Goal: Information Seeking & Learning: Learn about a topic

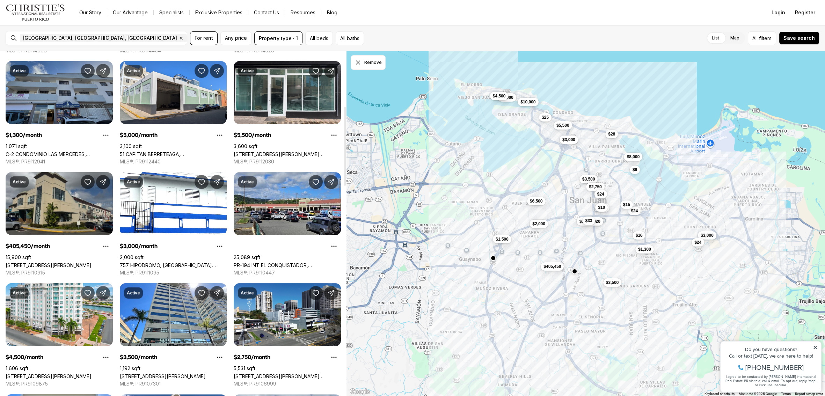
scroll to position [241, 0]
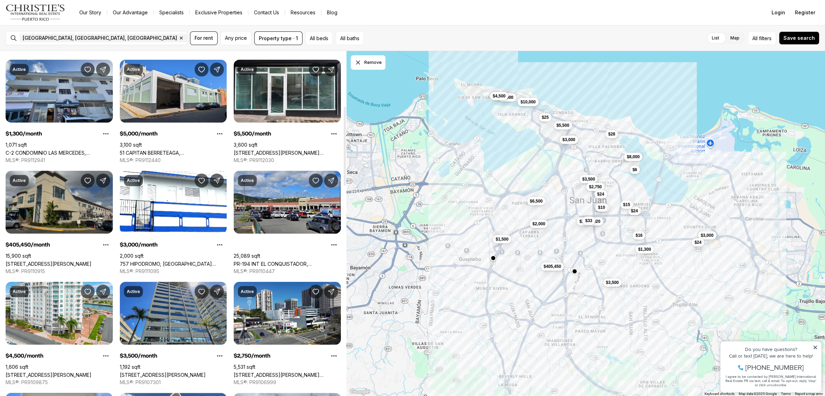
click at [168, 372] on link "[STREET_ADDRESS][PERSON_NAME]" at bounding box center [163, 375] width 86 height 6
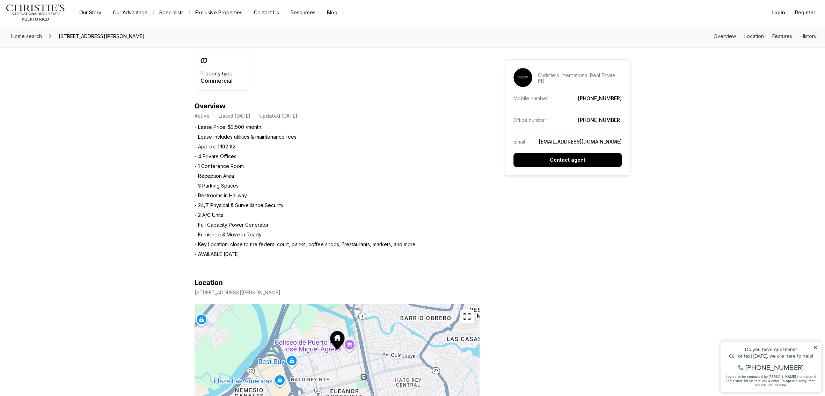
scroll to position [310, 0]
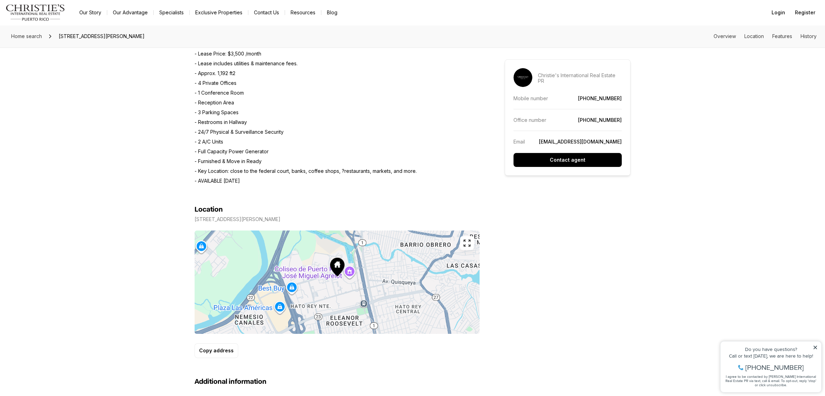
click at [466, 239] on icon "button" at bounding box center [467, 243] width 8 height 8
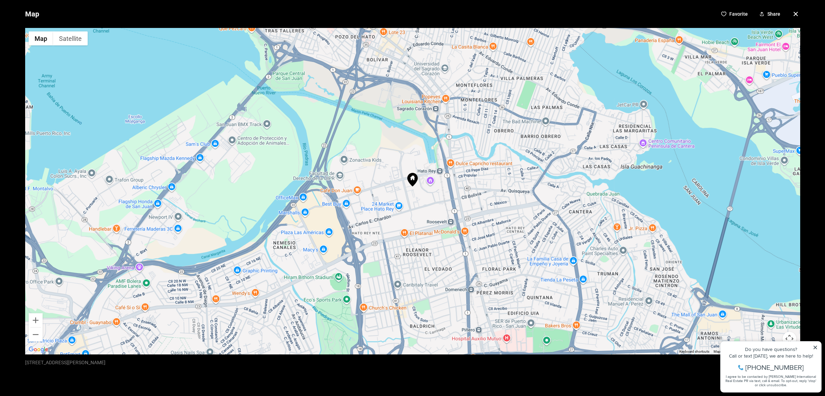
click at [794, 14] on icon "button" at bounding box center [796, 14] width 8 height 8
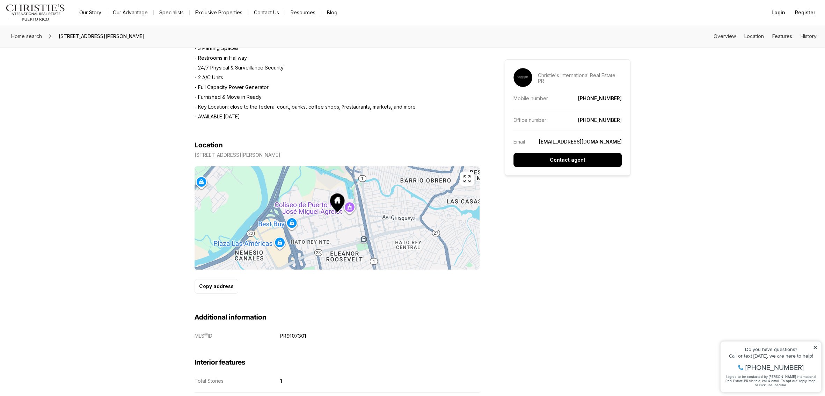
scroll to position [0, 0]
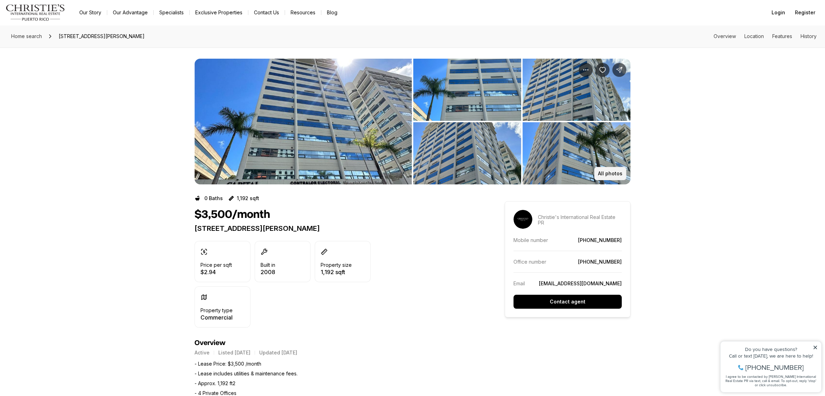
click at [599, 171] on p "All photos" at bounding box center [610, 174] width 24 height 6
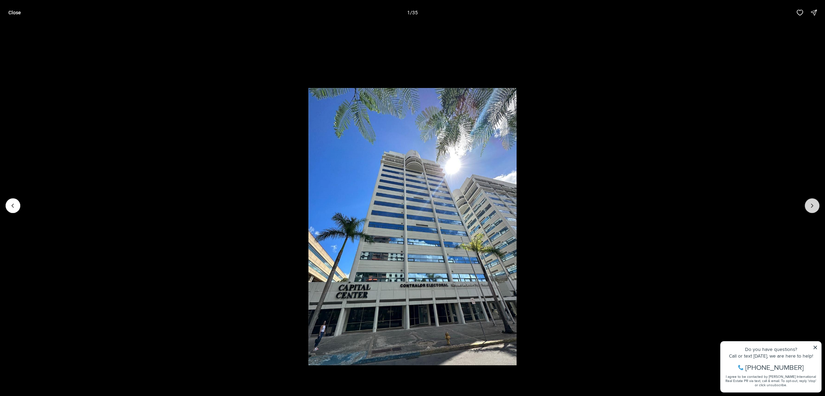
click at [815, 207] on icon "Next slide" at bounding box center [812, 205] width 7 height 7
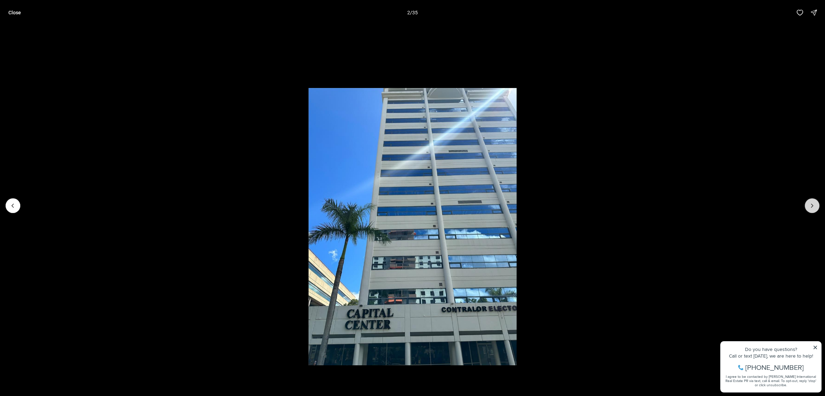
click at [815, 207] on icon "Next slide" at bounding box center [812, 205] width 7 height 7
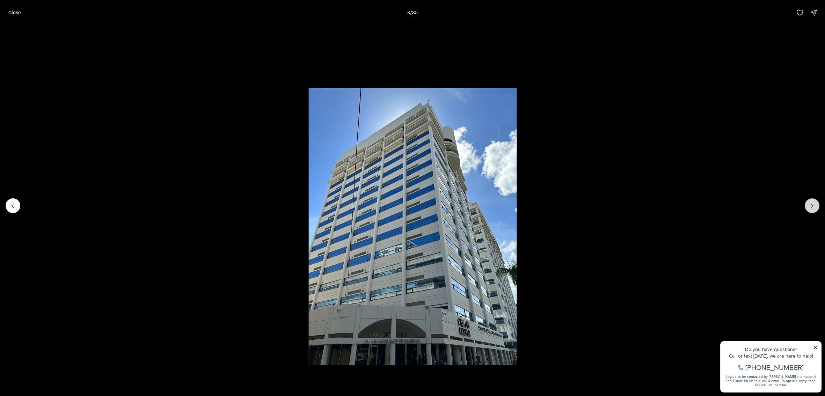
click at [815, 207] on icon "Next slide" at bounding box center [812, 205] width 7 height 7
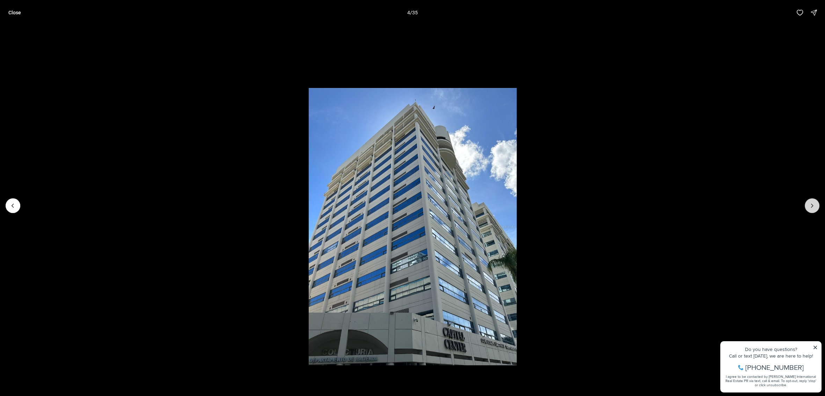
click at [815, 207] on icon "Next slide" at bounding box center [812, 205] width 7 height 7
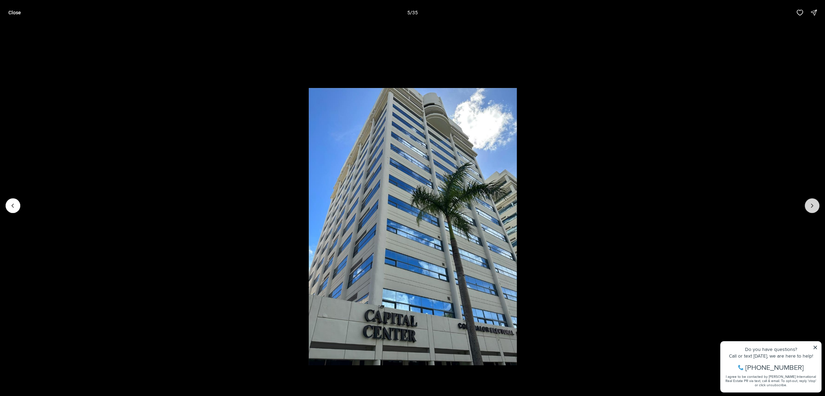
click at [815, 207] on icon "Next slide" at bounding box center [812, 205] width 7 height 7
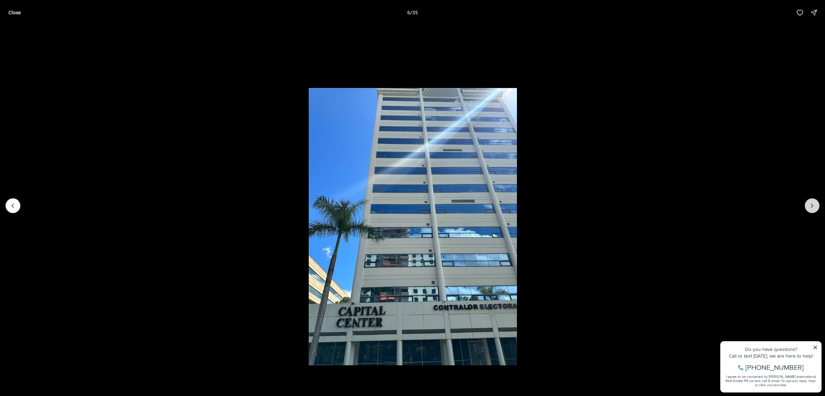
click at [815, 207] on icon "Next slide" at bounding box center [812, 205] width 7 height 7
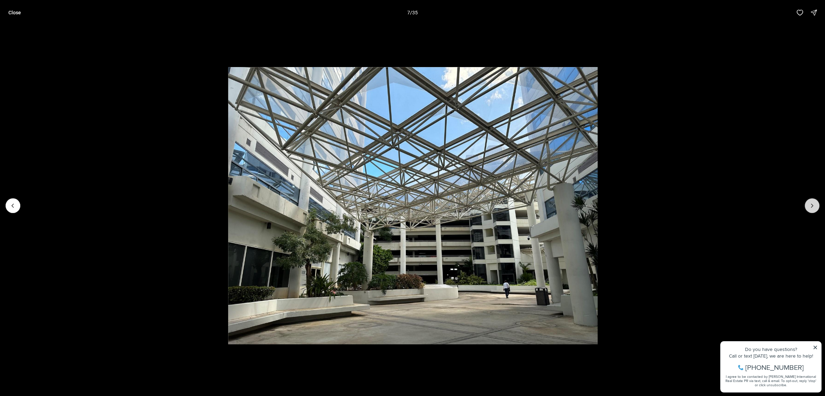
click at [815, 207] on icon "Next slide" at bounding box center [812, 205] width 7 height 7
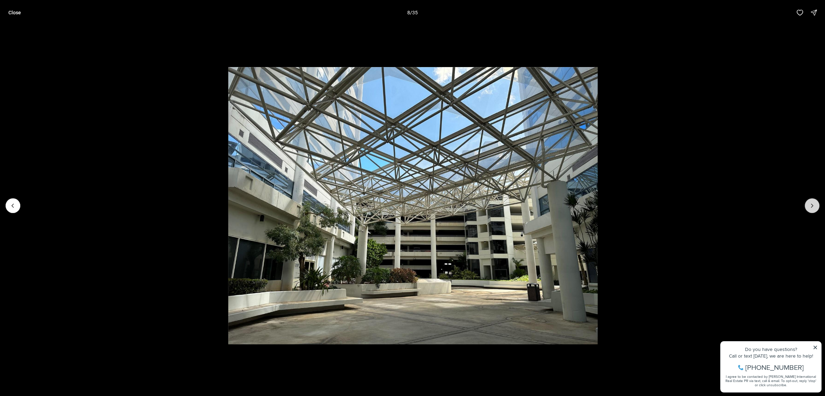
click at [815, 207] on icon "Next slide" at bounding box center [812, 205] width 7 height 7
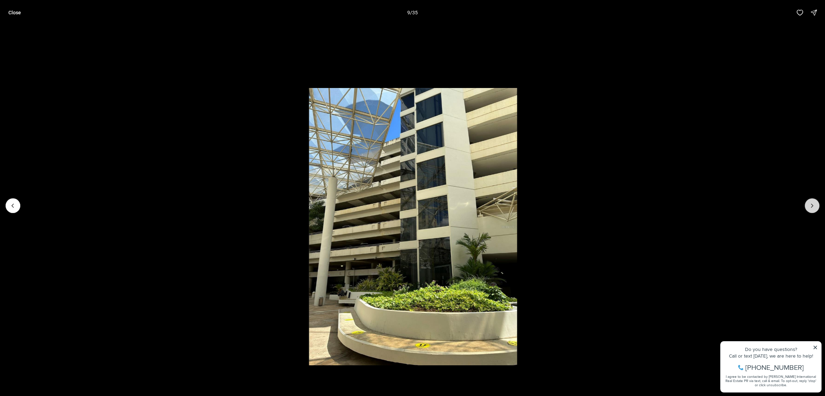
click at [815, 207] on icon "Next slide" at bounding box center [812, 205] width 7 height 7
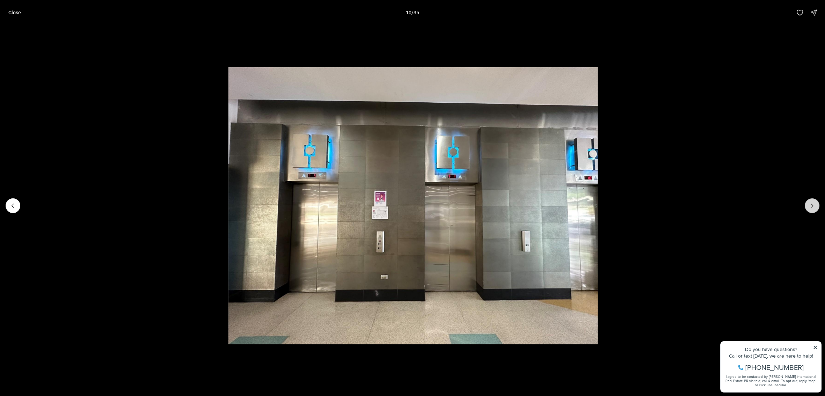
click at [815, 207] on icon "Next slide" at bounding box center [812, 205] width 7 height 7
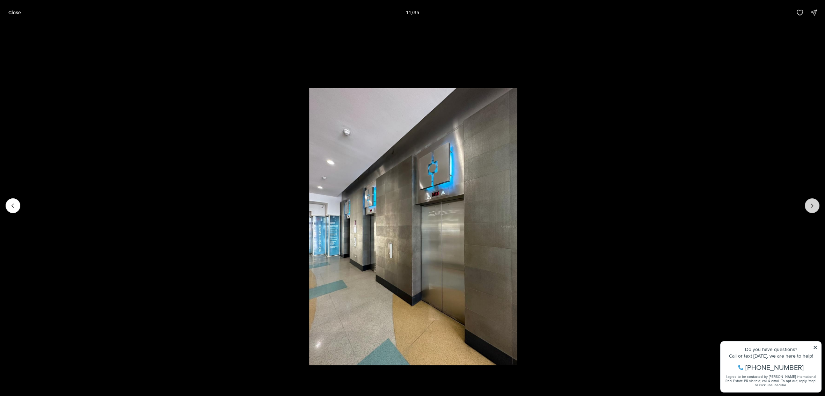
click at [815, 207] on icon "Next slide" at bounding box center [812, 205] width 7 height 7
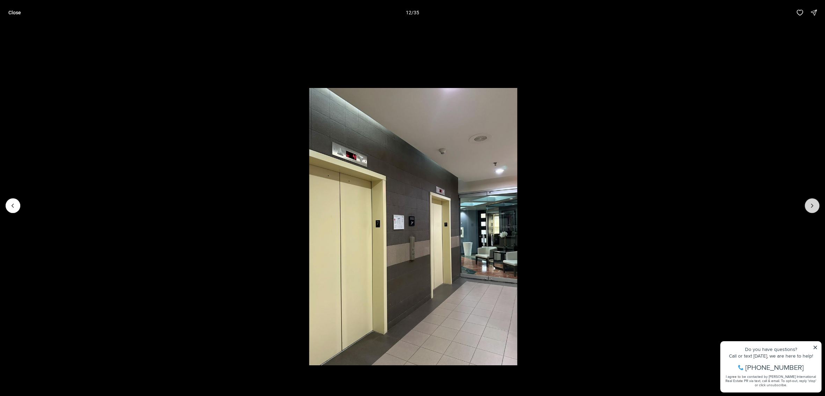
click at [815, 207] on icon "Next slide" at bounding box center [812, 205] width 7 height 7
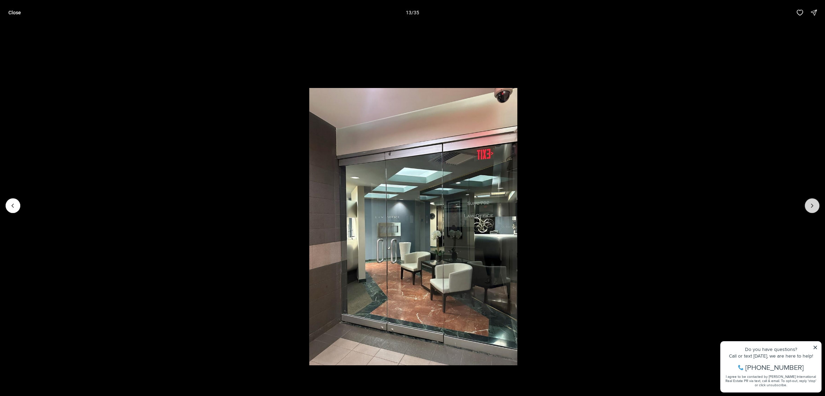
click at [815, 207] on icon "Next slide" at bounding box center [812, 205] width 7 height 7
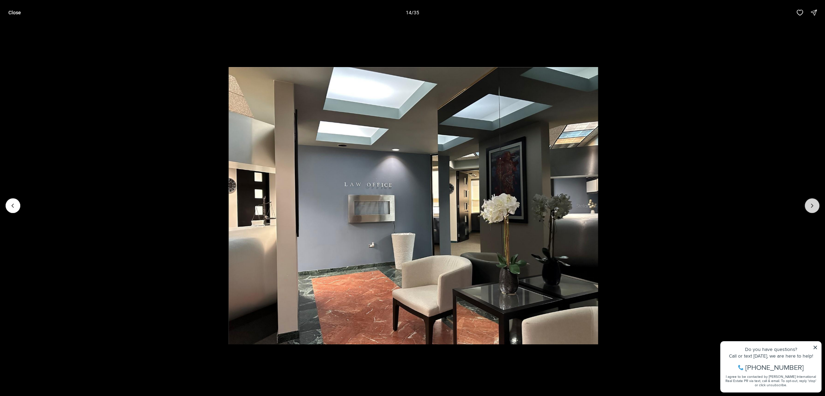
click at [815, 207] on icon "Next slide" at bounding box center [812, 205] width 7 height 7
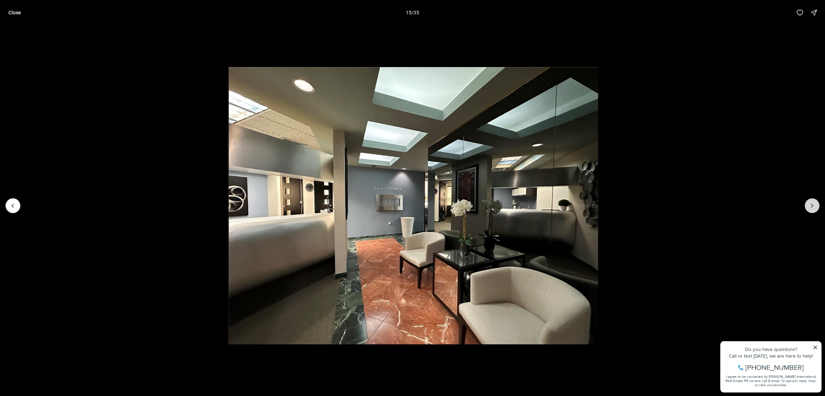
click at [815, 207] on icon "Next slide" at bounding box center [812, 205] width 7 height 7
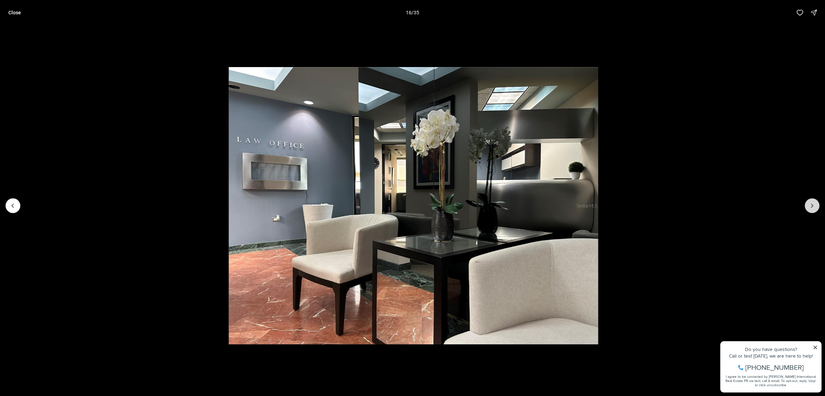
click at [815, 207] on icon "Next slide" at bounding box center [812, 205] width 7 height 7
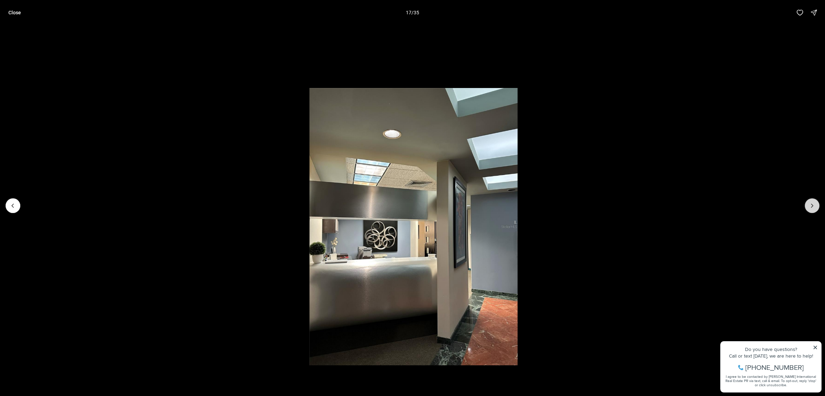
click at [815, 207] on icon "Next slide" at bounding box center [812, 205] width 7 height 7
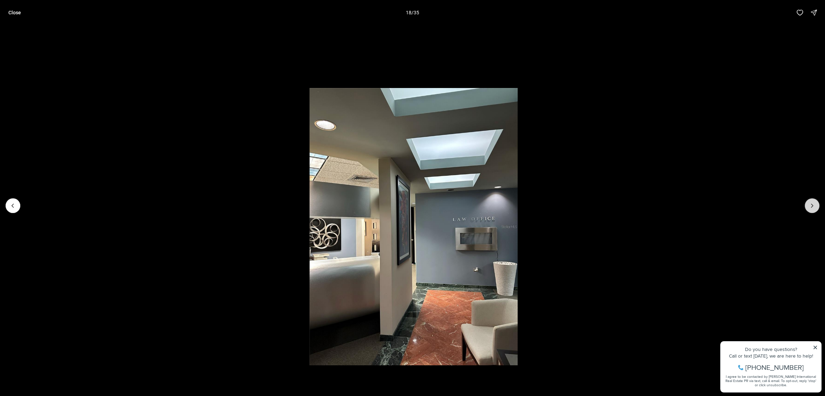
click at [815, 207] on icon "Next slide" at bounding box center [812, 205] width 7 height 7
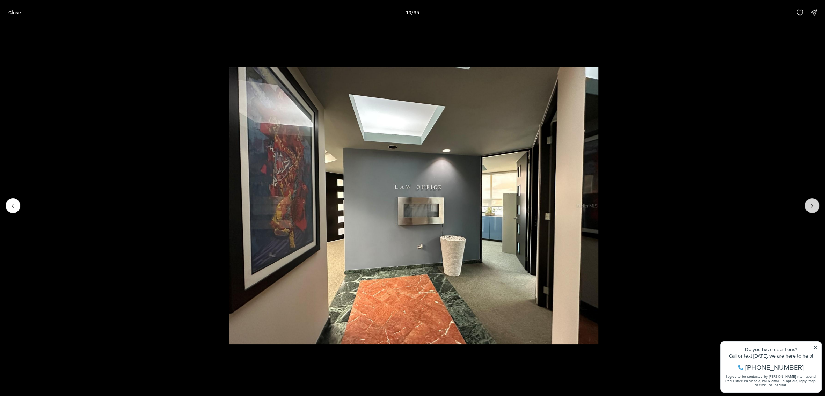
click at [816, 206] on button "Next slide" at bounding box center [812, 205] width 15 height 15
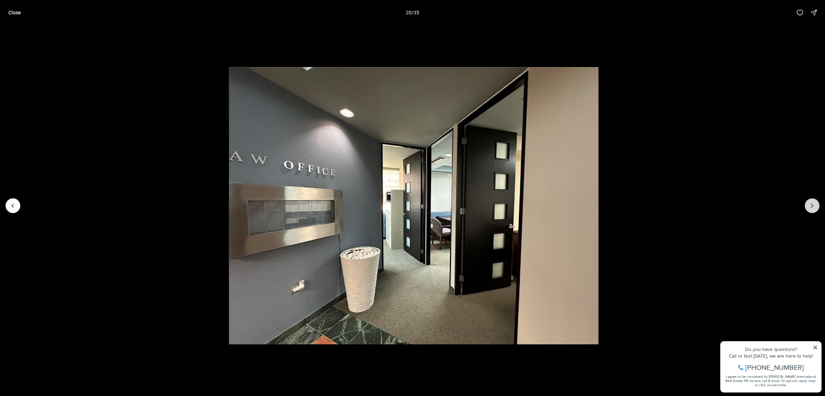
click at [816, 206] on button "Next slide" at bounding box center [812, 205] width 15 height 15
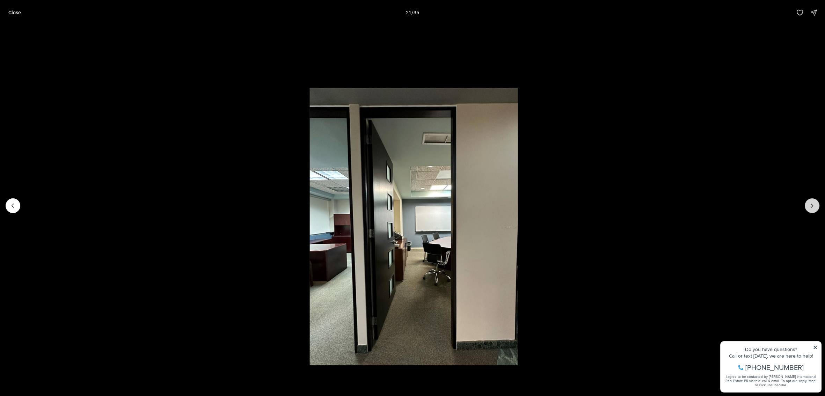
click at [816, 206] on button "Next slide" at bounding box center [812, 205] width 15 height 15
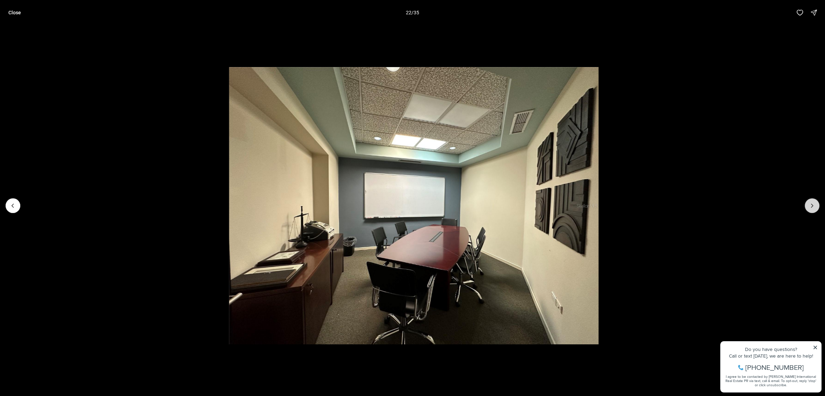
click at [814, 206] on icon "Next slide" at bounding box center [812, 205] width 7 height 7
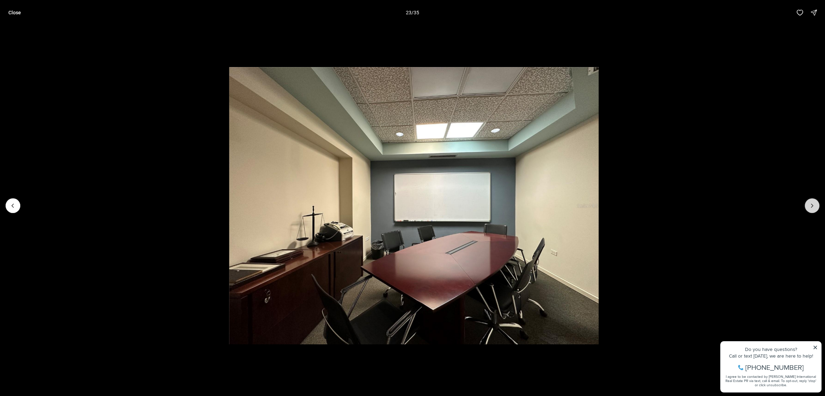
click at [814, 206] on icon "Next slide" at bounding box center [812, 205] width 7 height 7
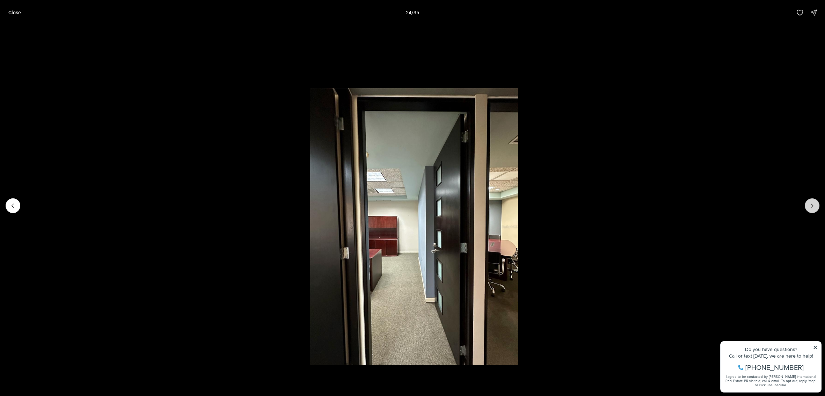
click at [814, 206] on icon "Next slide" at bounding box center [812, 205] width 7 height 7
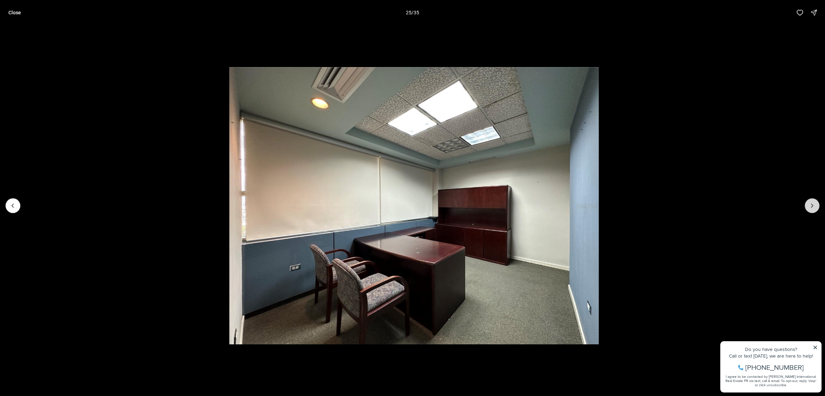
click at [814, 206] on icon "Next slide" at bounding box center [812, 205] width 7 height 7
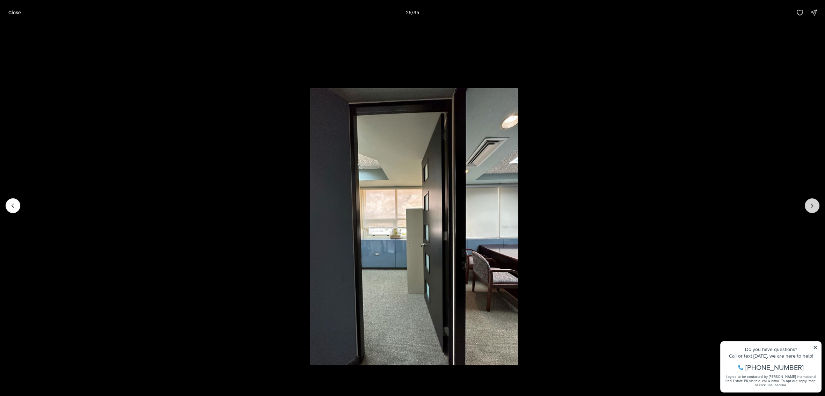
click at [814, 206] on icon "Next slide" at bounding box center [812, 205] width 7 height 7
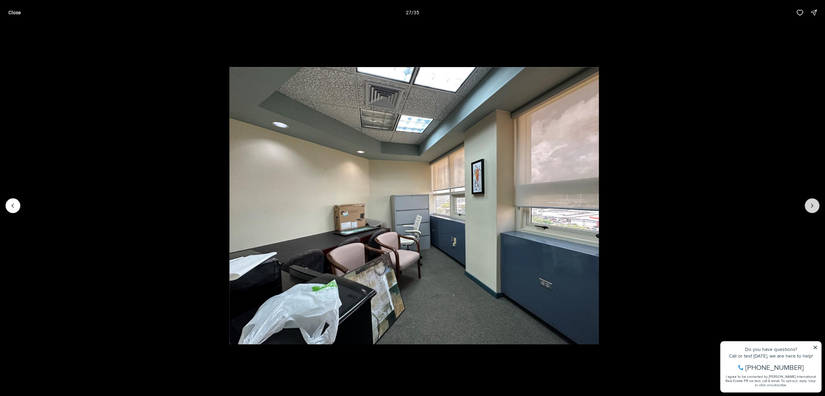
click at [814, 206] on icon "Next slide" at bounding box center [812, 205] width 7 height 7
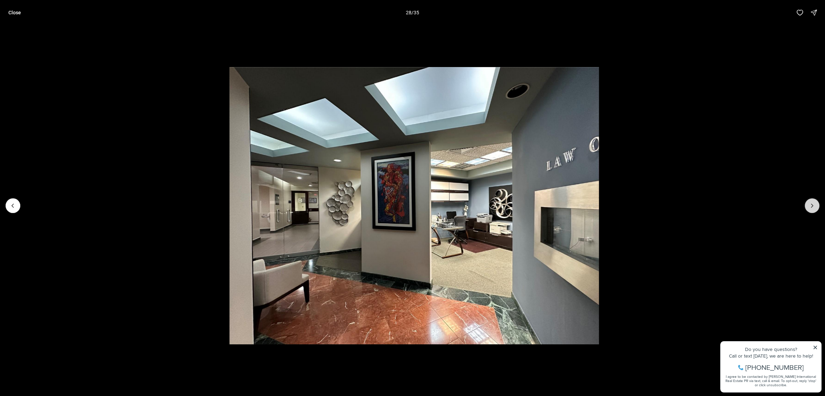
click at [814, 206] on icon "Next slide" at bounding box center [812, 205] width 7 height 7
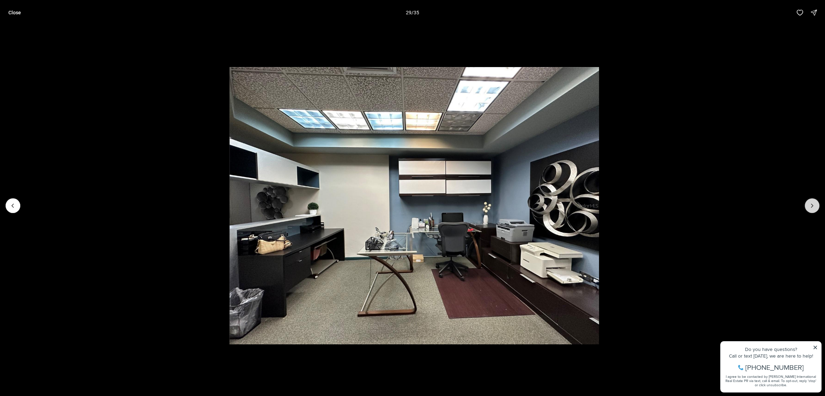
click at [814, 206] on icon "Next slide" at bounding box center [812, 205] width 7 height 7
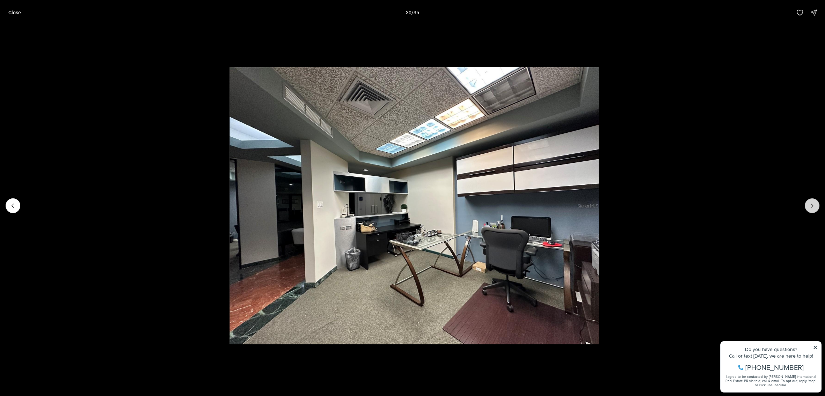
click at [814, 206] on icon "Next slide" at bounding box center [812, 205] width 7 height 7
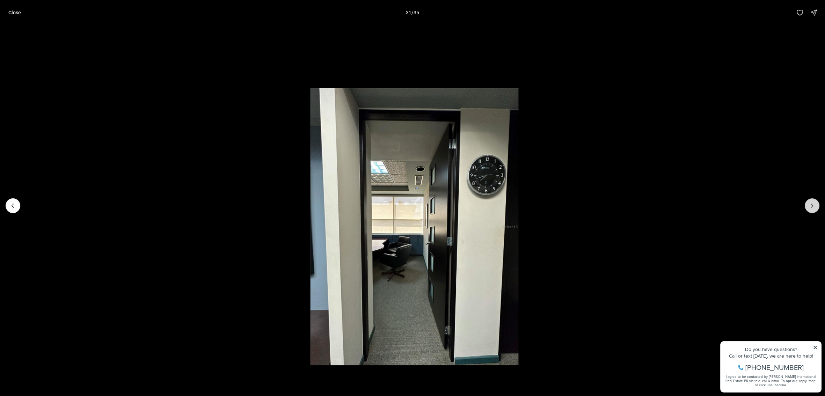
click at [814, 206] on icon "Next slide" at bounding box center [812, 205] width 7 height 7
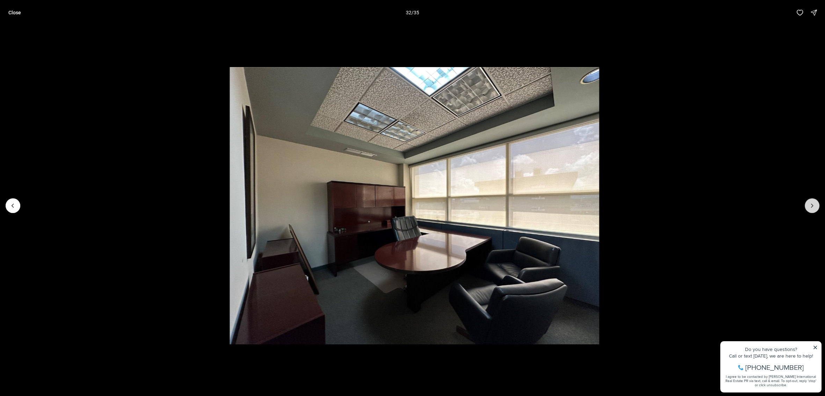
click at [814, 204] on icon "Next slide" at bounding box center [812, 205] width 7 height 7
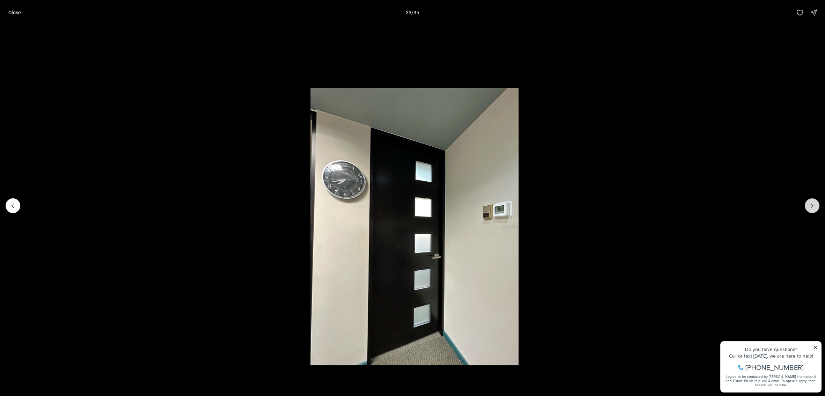
click at [818, 205] on button "Next slide" at bounding box center [812, 205] width 15 height 15
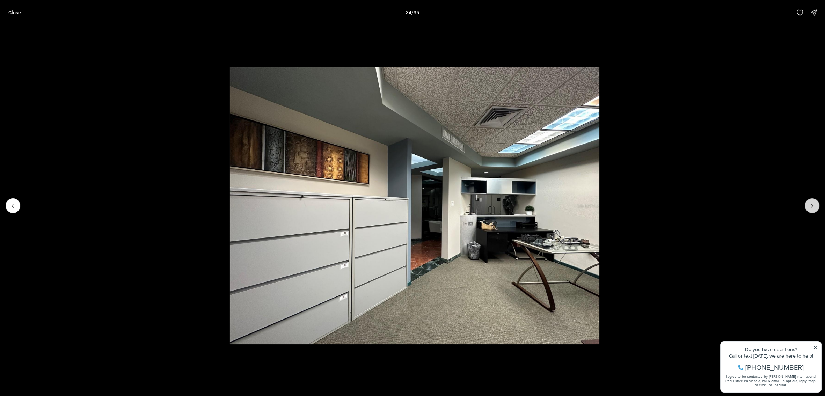
click at [818, 205] on button "Next slide" at bounding box center [812, 205] width 15 height 15
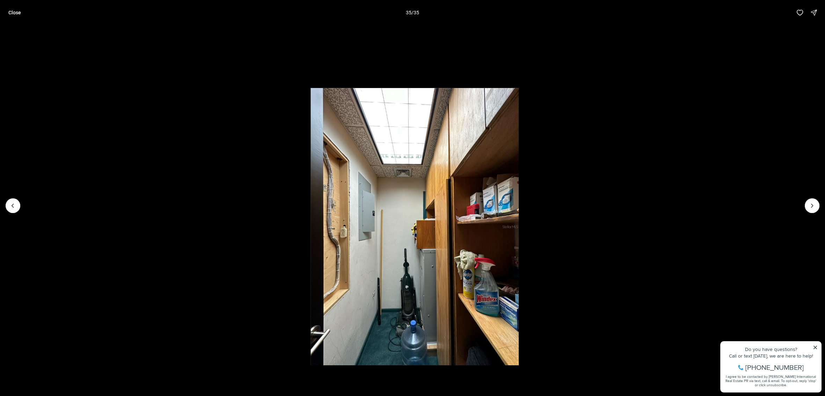
click at [815, 202] on div at bounding box center [812, 205] width 15 height 15
click at [814, 204] on div at bounding box center [812, 205] width 15 height 15
click at [668, 164] on li "35 of 35" at bounding box center [414, 205] width 825 height 361
click at [8, 14] on button "Close" at bounding box center [14, 13] width 21 height 14
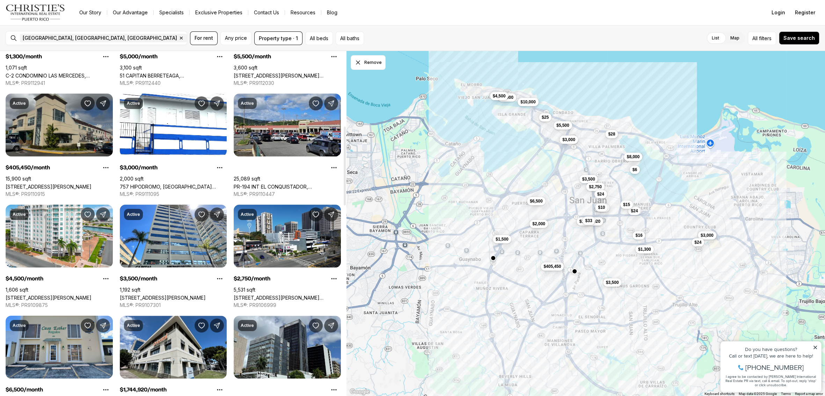
scroll to position [328, 0]
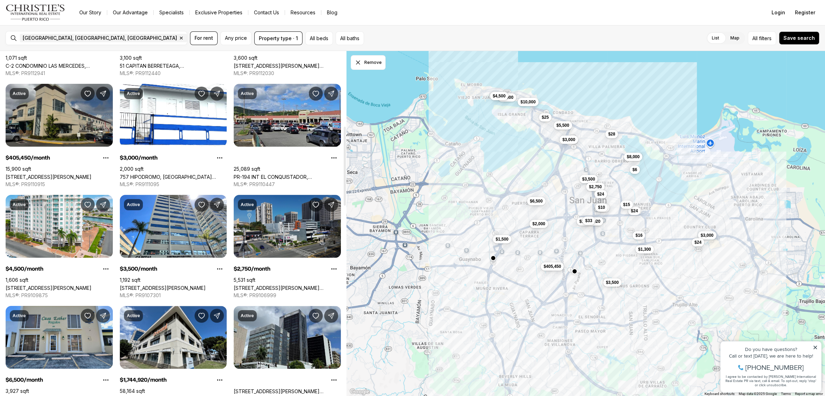
click at [285, 285] on link "[STREET_ADDRESS][PERSON_NAME][PERSON_NAME]" at bounding box center [287, 288] width 107 height 6
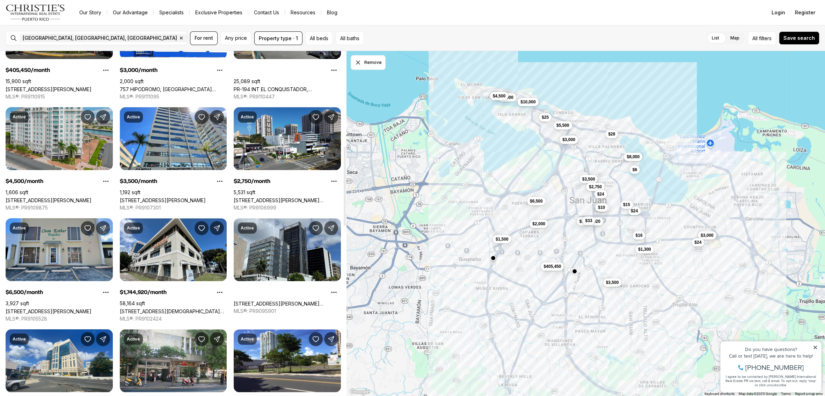
scroll to position [416, 0]
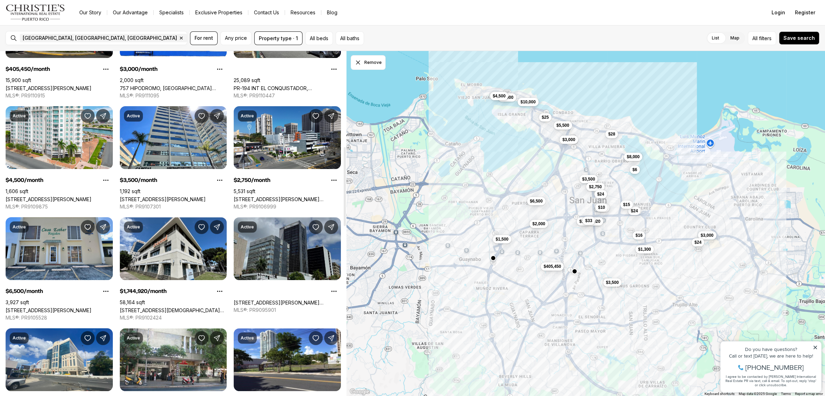
click at [295, 300] on link "[STREET_ADDRESS][PERSON_NAME][PERSON_NAME][PERSON_NAME]" at bounding box center [287, 303] width 107 height 6
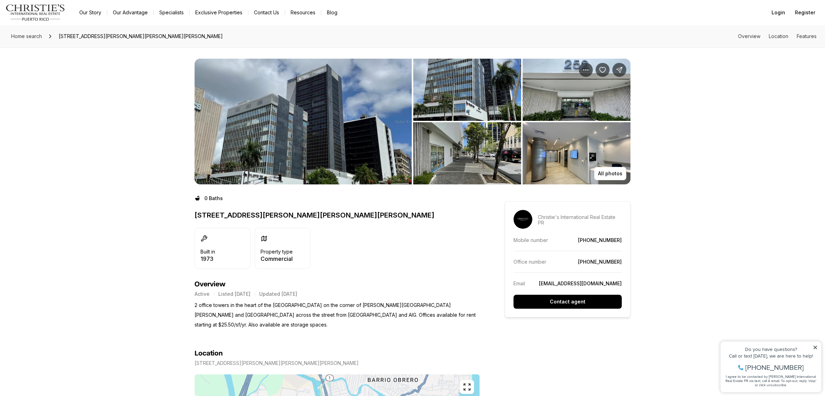
click at [566, 131] on img "View image gallery" at bounding box center [577, 153] width 108 height 62
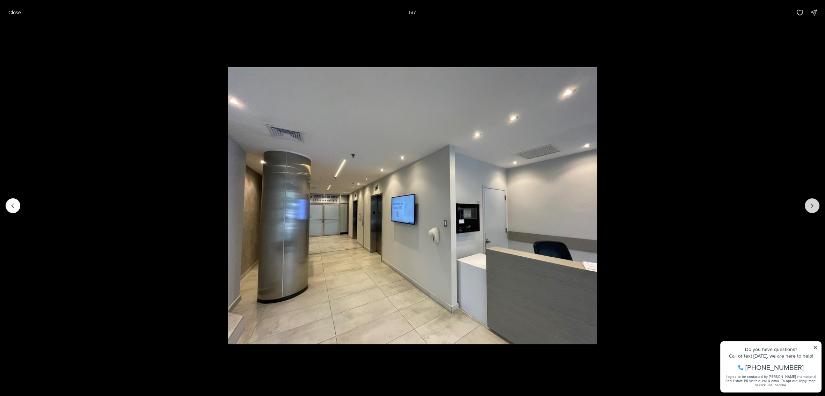
click at [810, 206] on icon "Next slide" at bounding box center [812, 205] width 7 height 7
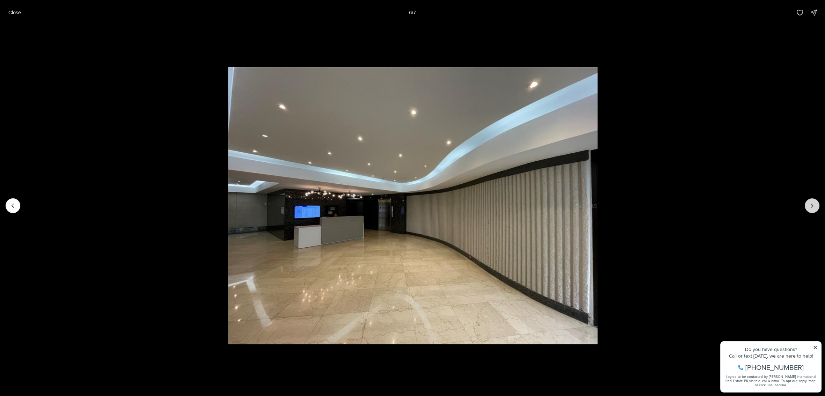
click at [810, 206] on icon "Next slide" at bounding box center [812, 205] width 7 height 7
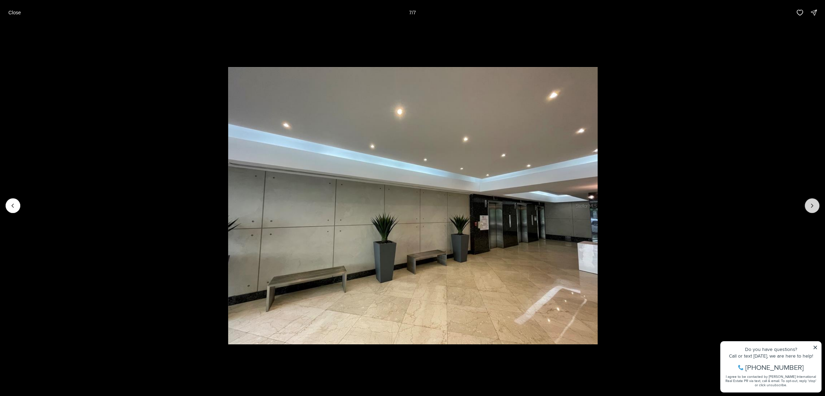
click at [810, 206] on div at bounding box center [812, 205] width 15 height 15
click at [12, 8] on button "Close" at bounding box center [14, 13] width 21 height 14
